Goal: Transaction & Acquisition: Subscribe to service/newsletter

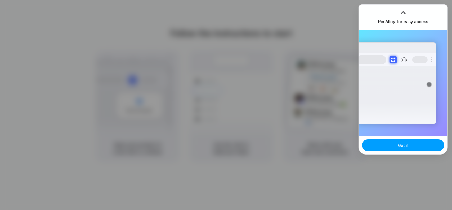
click at [395, 147] on button "Got it" at bounding box center [403, 145] width 82 height 12
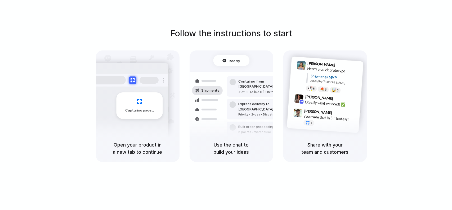
click at [137, 106] on div "Capturing page" at bounding box center [139, 105] width 46 height 26
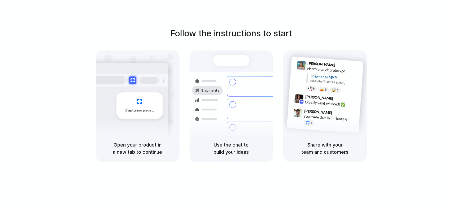
click at [211, 82] on div at bounding box center [207, 81] width 31 height 10
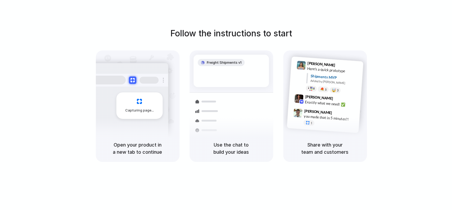
click at [147, 92] on div "Capturing page" at bounding box center [139, 105] width 46 height 26
click at [206, 128] on div at bounding box center [207, 130] width 31 height 10
click at [246, 68] on div "Freight Shipments v1 Add our new shipmen |" at bounding box center [231, 71] width 75 height 32
click at [229, 65] on span "Freight Shipments v1" at bounding box center [224, 62] width 35 height 5
click at [326, 74] on div "Shipments MVP" at bounding box center [335, 77] width 49 height 9
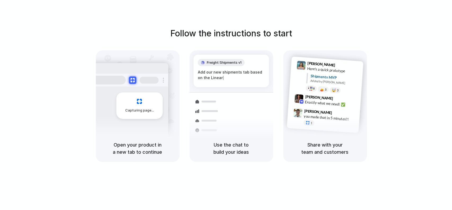
click at [331, 124] on div "1" at bounding box center [329, 123] width 53 height 9
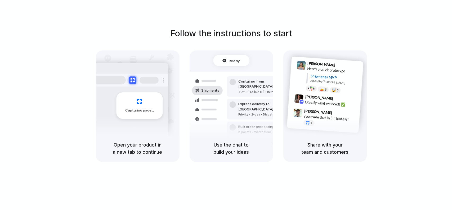
click at [226, 105] on div at bounding box center [226, 105] width 0 height 0
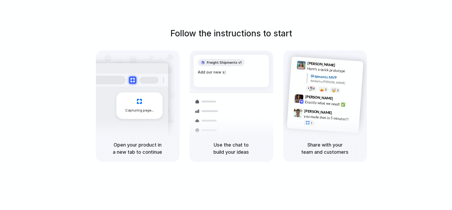
click at [217, 92] on div "Shipments" at bounding box center [203, 129] width 39 height 74
click at [124, 146] on h5 "Open your product in a new tab to continue" at bounding box center [137, 148] width 71 height 14
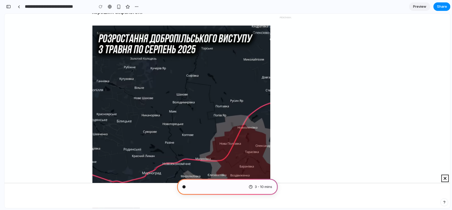
scroll to position [980, 0]
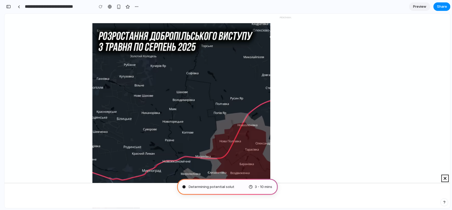
type input "**********"
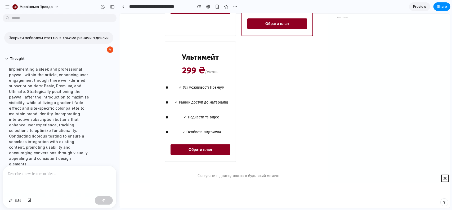
scroll to position [1006, 0]
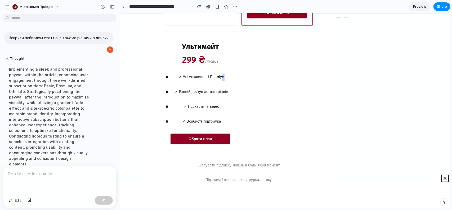
drag, startPoint x: 220, startPoint y: 63, endPoint x: 249, endPoint y: 62, distance: 29.4
click at [249, 62] on div "Базова 149 ₴ /місяць ✓ Повний доступ до статей ✓ Мобільний додаток ✓ Без реклам…" at bounding box center [238, 28] width 148 height 246
click at [213, 85] on li "✓ Ранній доступ до матеріалів" at bounding box center [200, 91] width 60 height 13
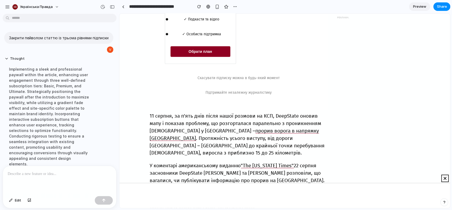
scroll to position [1112, 0]
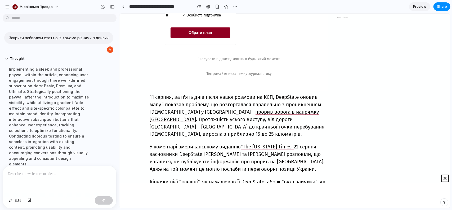
click at [240, 67] on p "Підтримайте незалежну журналістику" at bounding box center [238, 73] width 148 height 13
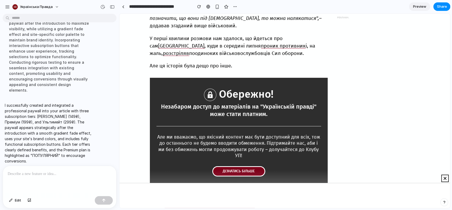
scroll to position [636, 0]
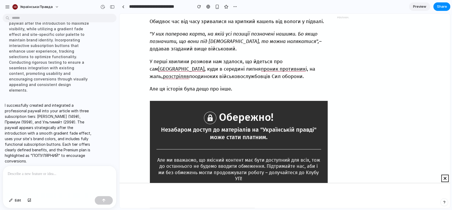
click at [40, 180] on div at bounding box center [59, 180] width 113 height 28
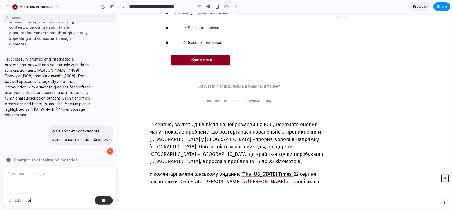
scroll to position [1086, 0]
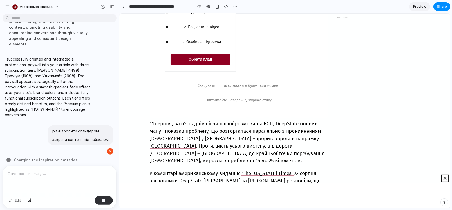
click at [233, 94] on p "Підтримайте незалежну журналістику" at bounding box center [238, 100] width 148 height 13
drag, startPoint x: 200, startPoint y: 86, endPoint x: 313, endPoint y: 84, distance: 112.9
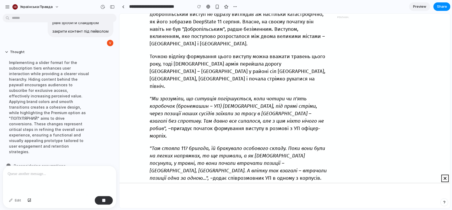
scroll to position [2039, 0]
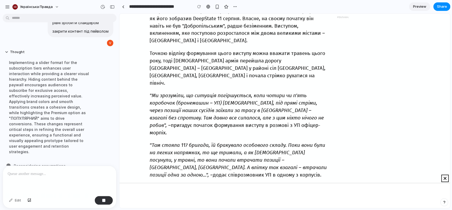
click at [442, 175] on rect at bounding box center [445, 177] width 7 height 7
click at [442, 179] on rect at bounding box center [445, 177] width 7 height 7
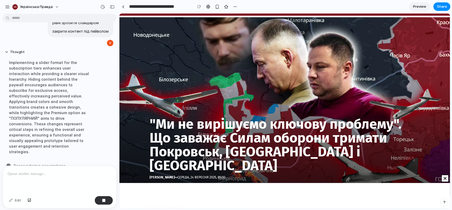
scroll to position [0, 0]
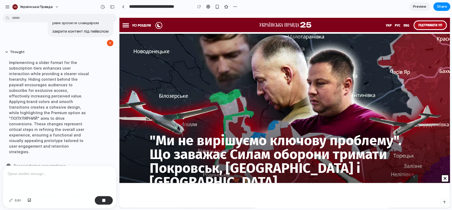
drag, startPoint x: 449, startPoint y: 69, endPoint x: 564, endPoint y: 26, distance: 122.6
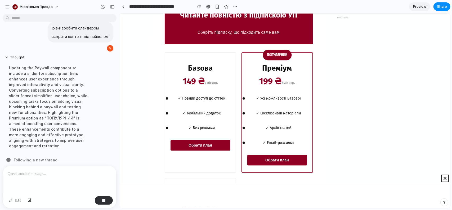
scroll to position [874, 0]
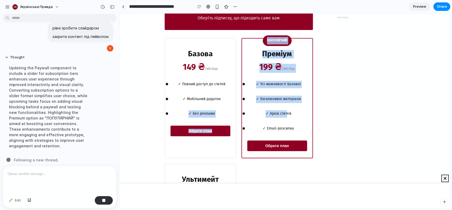
drag, startPoint x: 285, startPoint y: 94, endPoint x: 139, endPoint y: 95, distance: 146.7
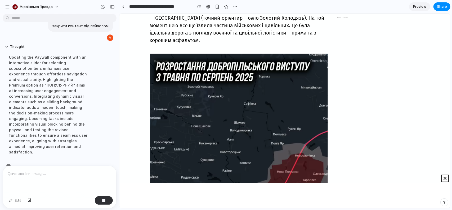
scroll to position [125, 0]
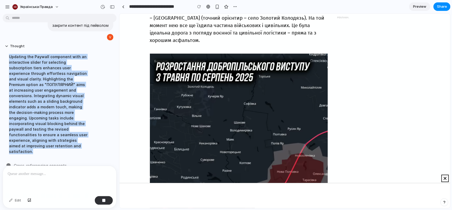
drag, startPoint x: 7, startPoint y: 56, endPoint x: 97, endPoint y: 143, distance: 124.8
click at [97, 143] on div "Thought Updating the Paywall component with an interactive slider for selecting…" at bounding box center [58, 100] width 111 height 119
copy div "Updating the Paywall component with an interactive slider for selecting subscri…"
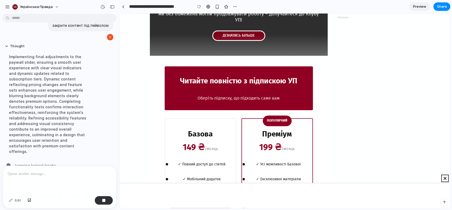
scroll to position [742, 0]
